Goal: Task Accomplishment & Management: Manage account settings

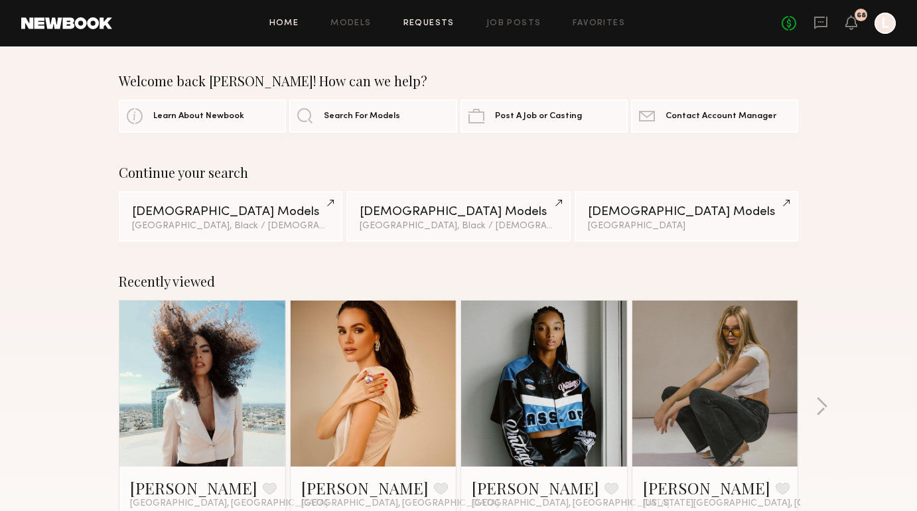
click at [437, 22] on link "Requests" at bounding box center [428, 23] width 51 height 9
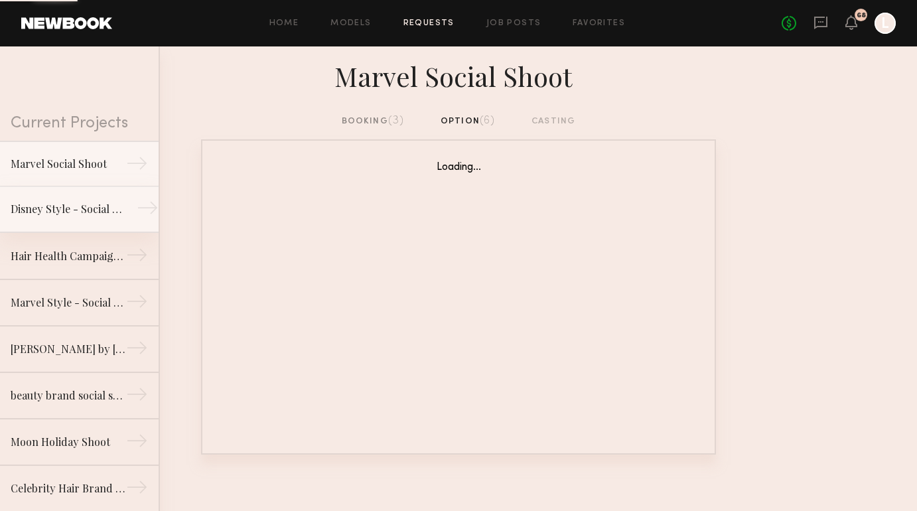
click at [113, 212] on div "Disney Style - Social Shoot" at bounding box center [68, 209] width 115 height 16
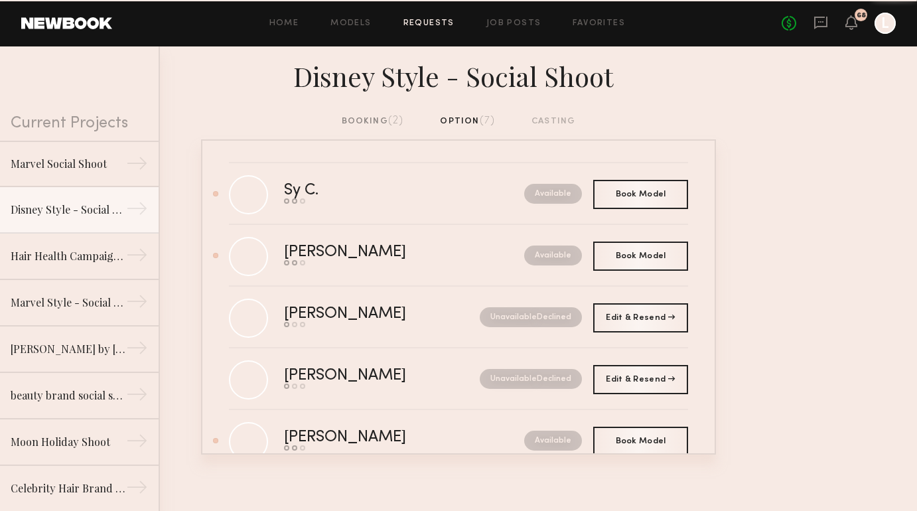
click at [358, 123] on div "booking (2)" at bounding box center [373, 121] width 62 height 15
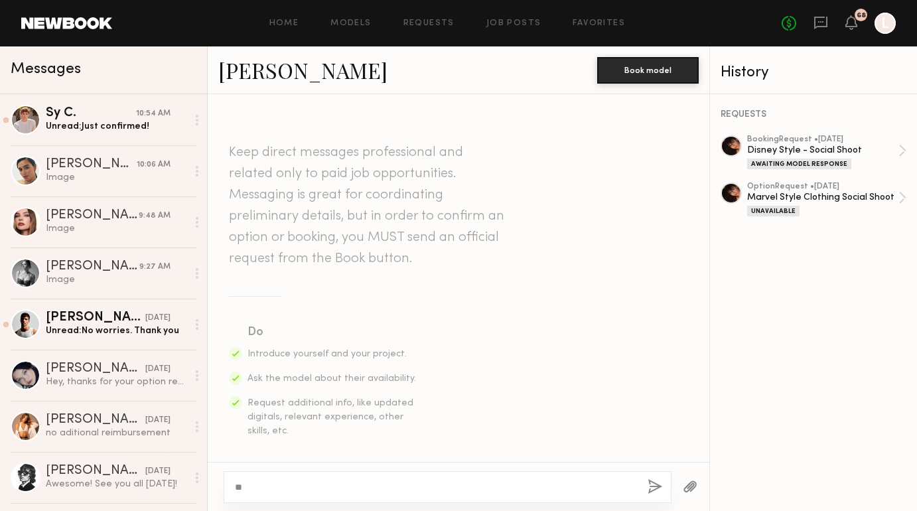
click at [381, 488] on textarea "**" at bounding box center [436, 486] width 402 height 13
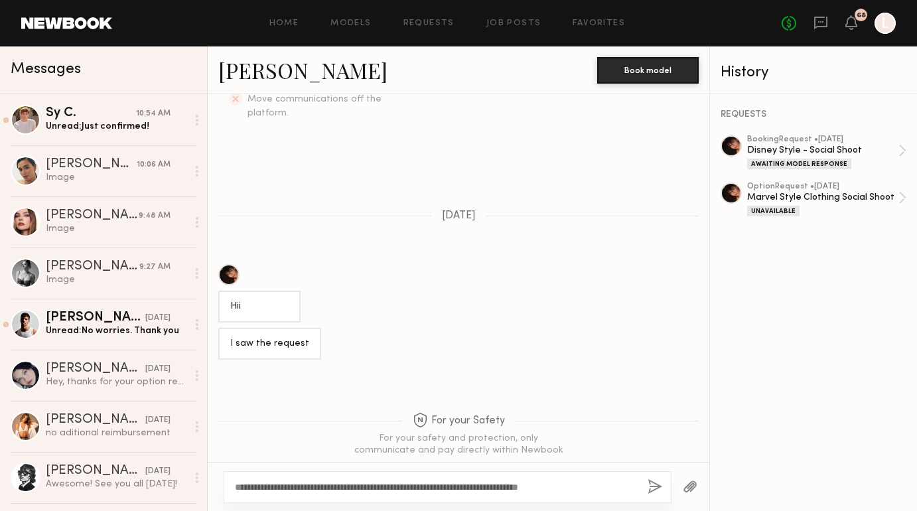
type textarea "**********"
click at [654, 488] on button "button" at bounding box center [655, 487] width 15 height 17
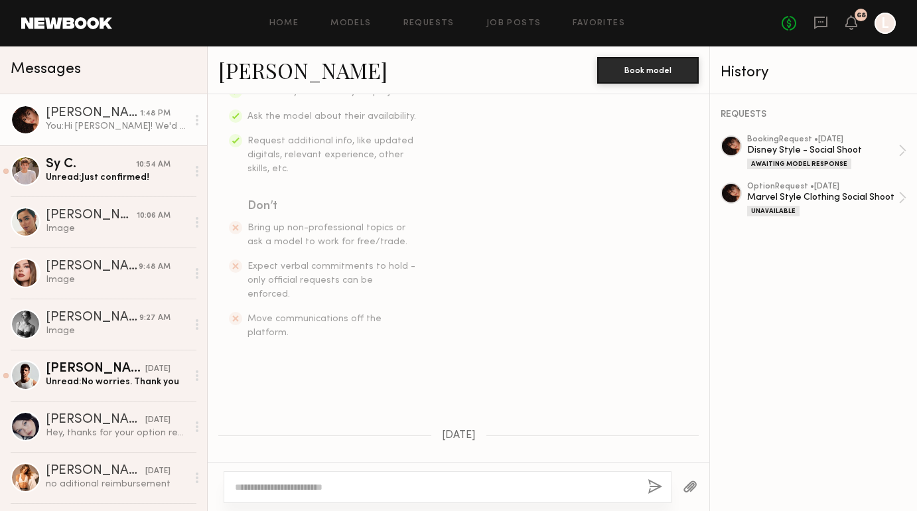
scroll to position [21, 0]
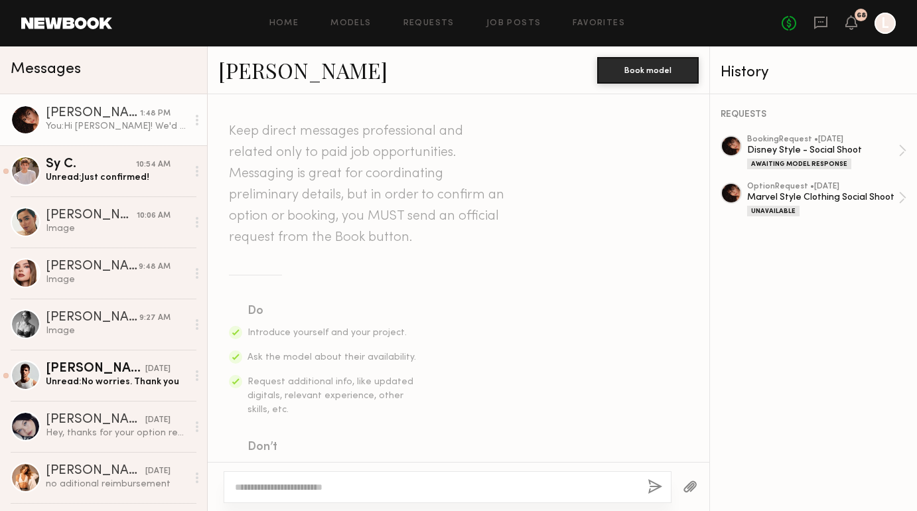
click at [440, 15] on div "Home Models Requests Job Posts Favorites Sign Out No fees up to $5,000 68 L" at bounding box center [504, 23] width 784 height 21
click at [440, 29] on div "Home Models Requests Job Posts Favorites Sign Out No fees up to $5,000 68 L" at bounding box center [504, 23] width 784 height 21
click at [512, 29] on div "Home Models Requests Job Posts Favorites Sign Out No fees up to $5,000 68 L" at bounding box center [504, 23] width 784 height 21
click at [502, 20] on link "Job Posts" at bounding box center [513, 23] width 55 height 9
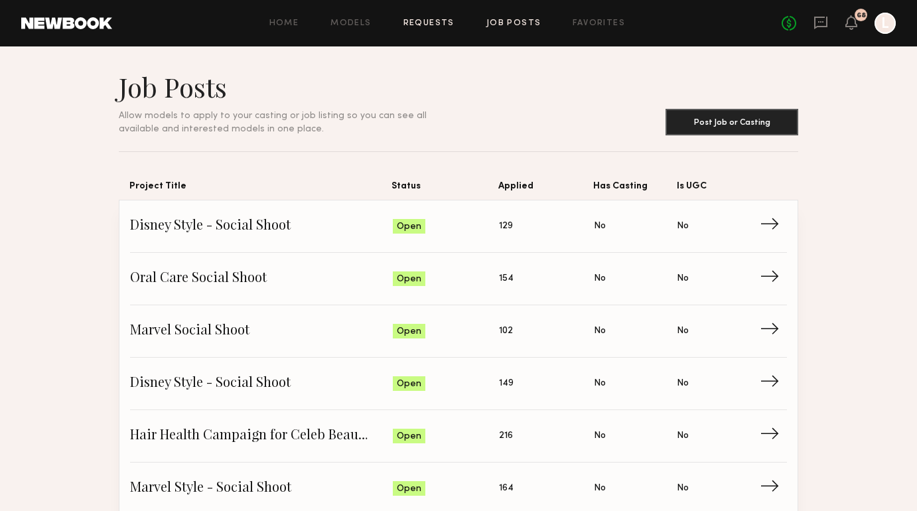
click at [424, 19] on link "Requests" at bounding box center [428, 23] width 51 height 9
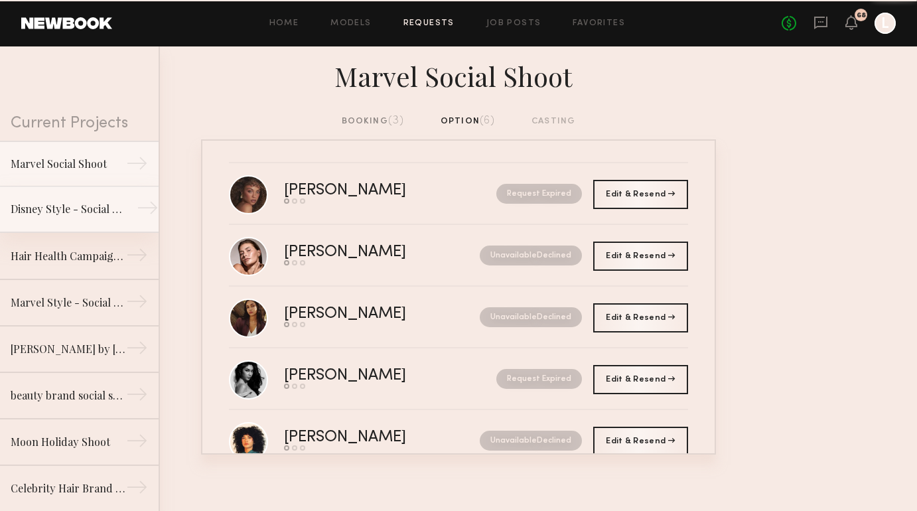
click at [120, 205] on div "Disney Style - Social Shoot" at bounding box center [68, 209] width 115 height 16
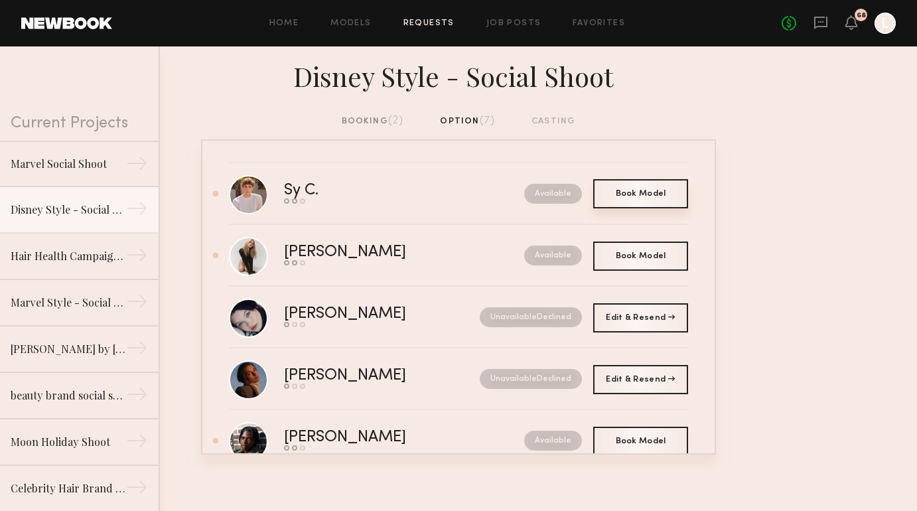
click at [655, 196] on span "Book Model" at bounding box center [641, 194] width 50 height 8
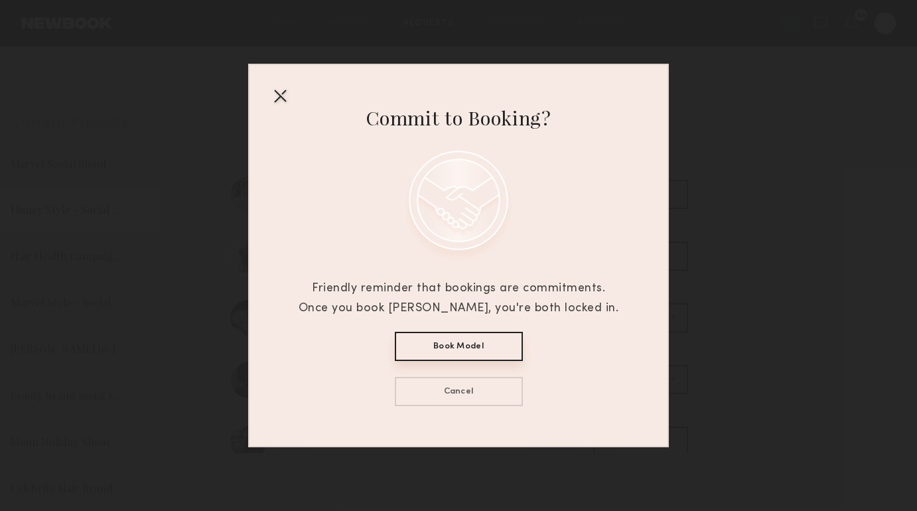
click at [488, 346] on button "Book Model" at bounding box center [459, 346] width 128 height 29
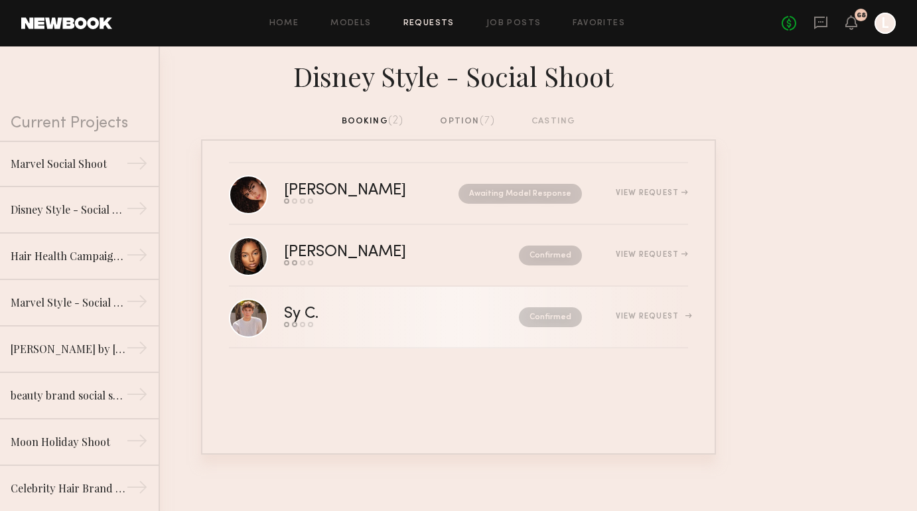
click at [335, 325] on div "Send request Model response Review hours worked Pay model" at bounding box center [351, 324] width 135 height 5
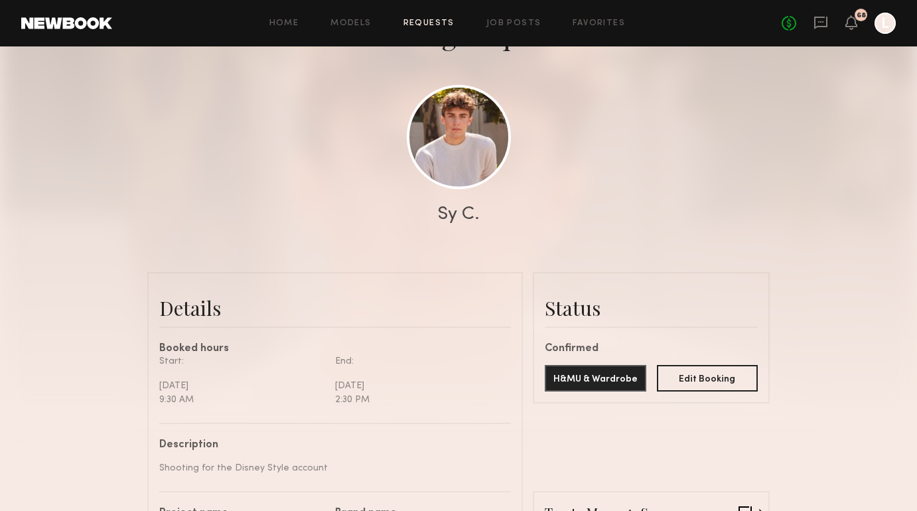
scroll to position [107, 0]
click at [471, 137] on link at bounding box center [459, 136] width 104 height 104
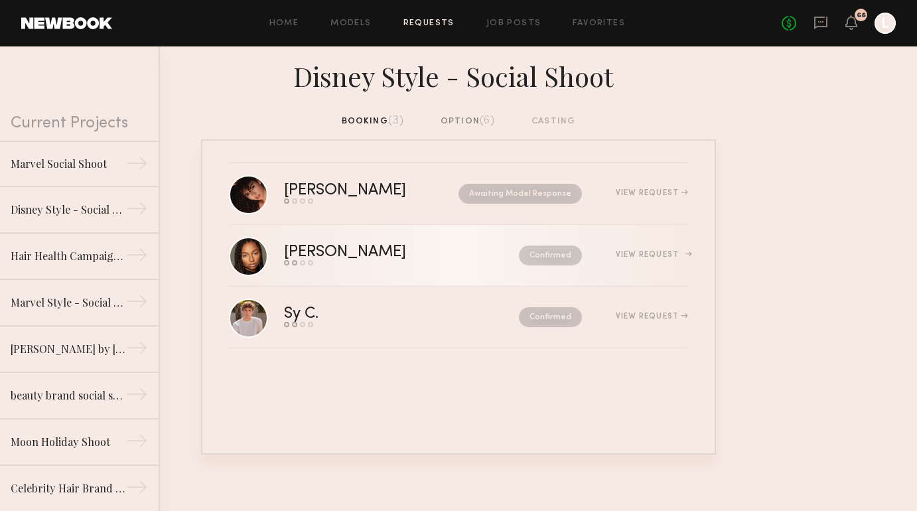
click at [411, 261] on div "Send request Model response Review hours worked Pay model" at bounding box center [373, 262] width 178 height 5
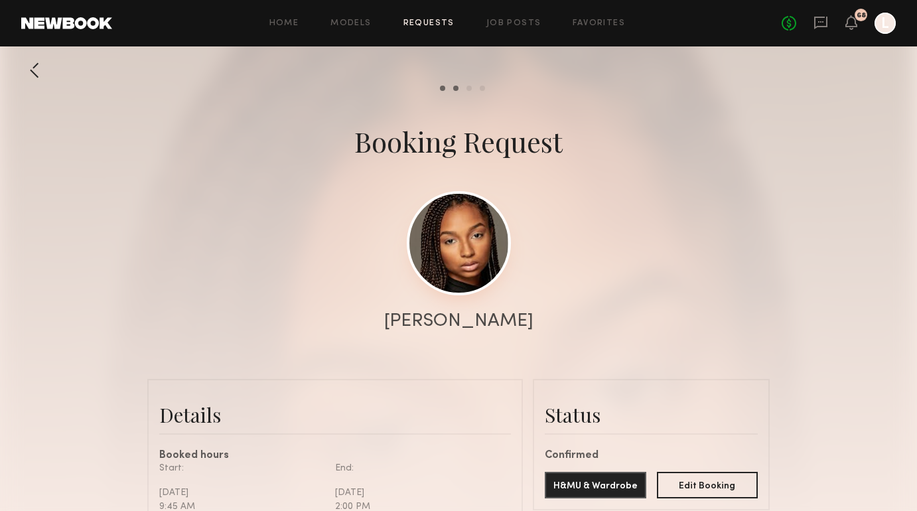
click at [462, 256] on link at bounding box center [459, 243] width 104 height 104
